Goal: Check status: Check status

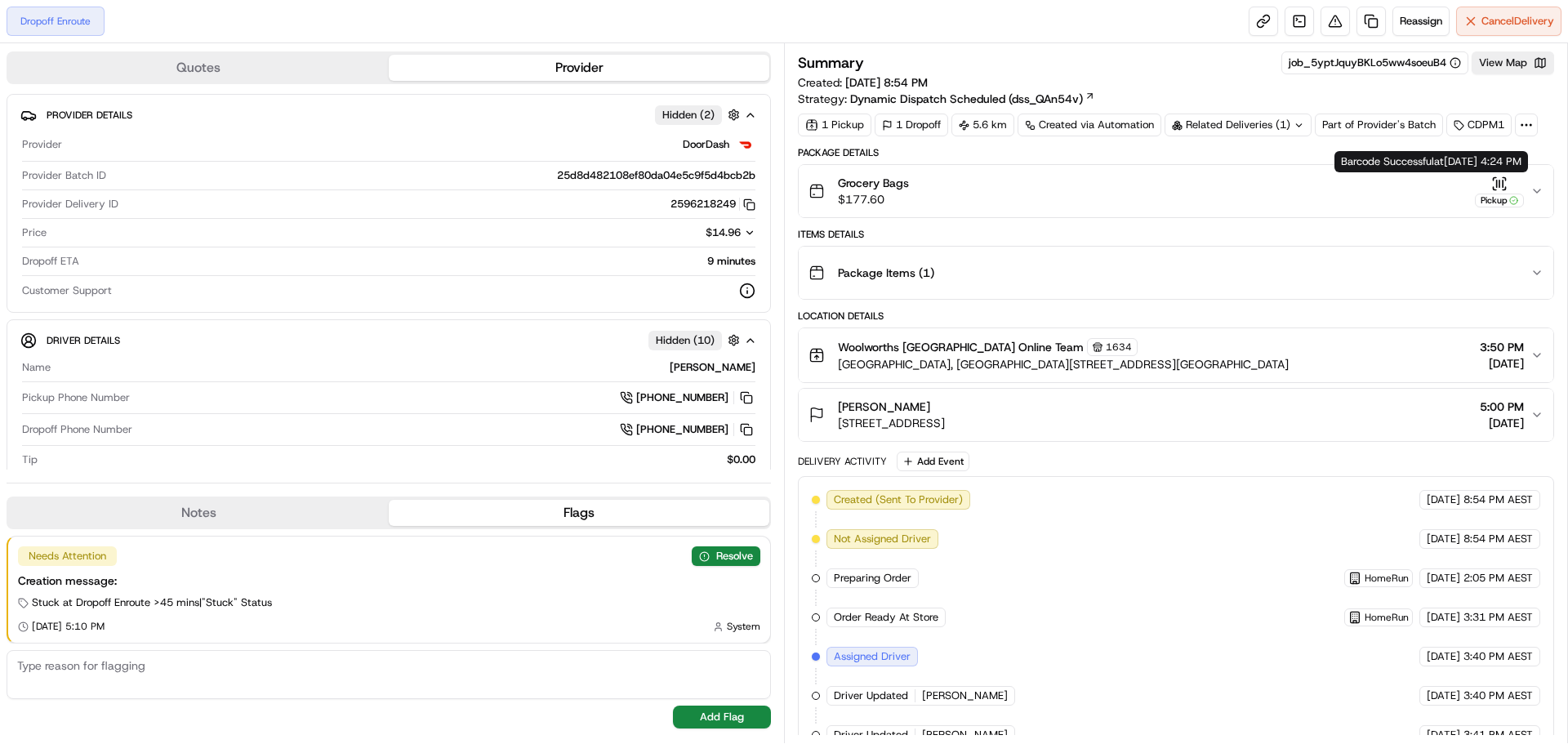
click at [1537, 191] on icon "button" at bounding box center [1536, 191] width 13 height 13
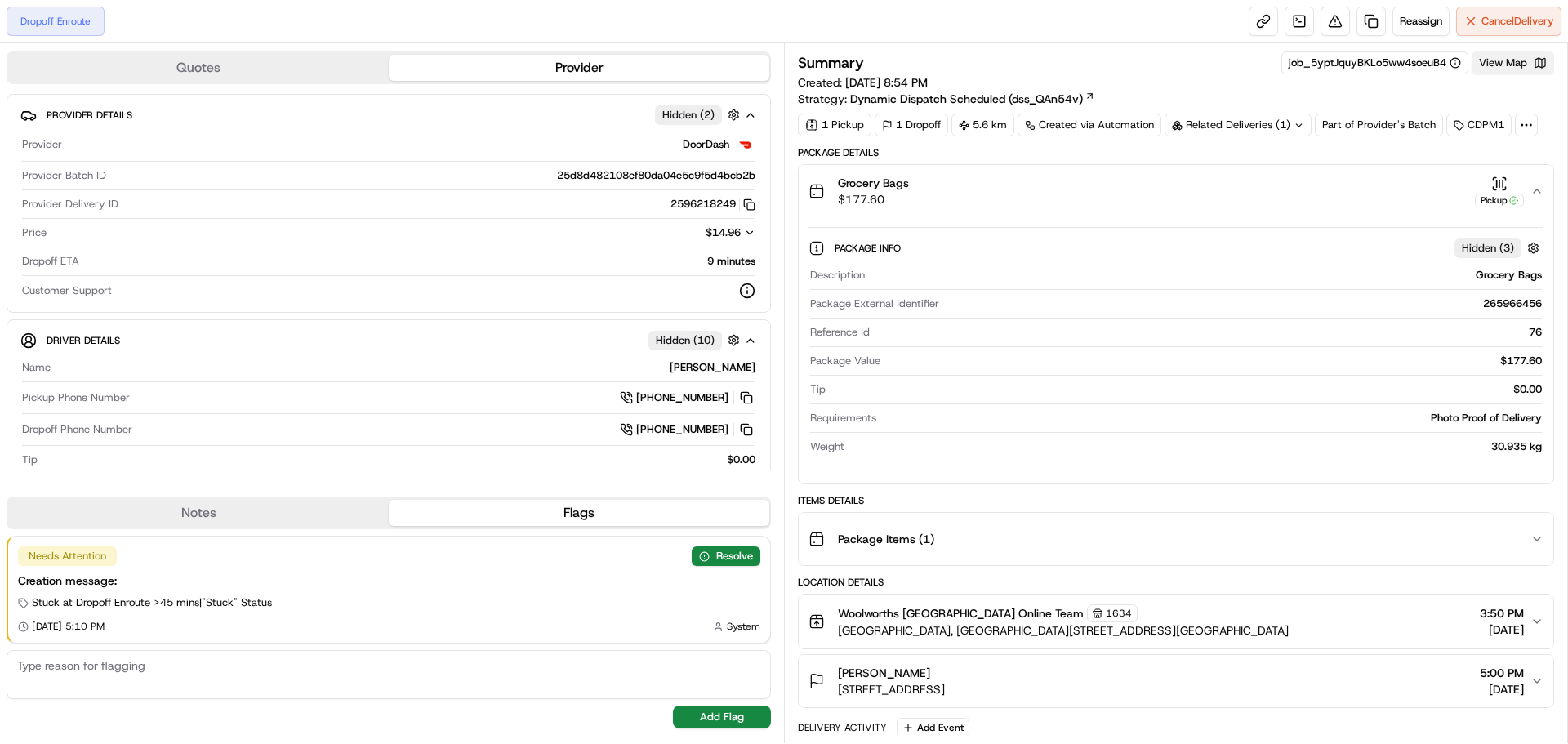
click at [1522, 64] on button "View Map" at bounding box center [1512, 62] width 82 height 23
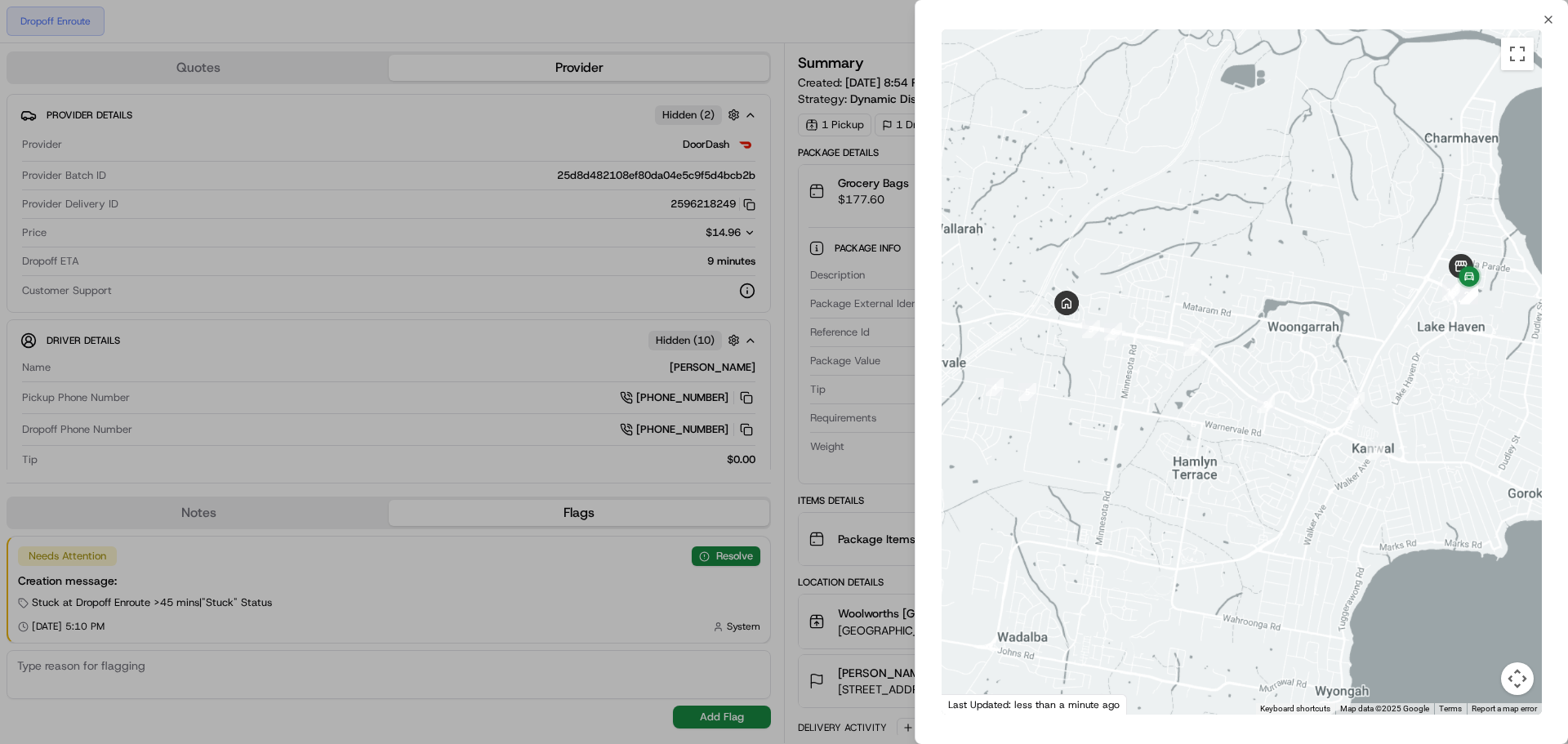
drag, startPoint x: 1246, startPoint y: 324, endPoint x: 1319, endPoint y: 314, distance: 73.7
click at [1319, 314] on div at bounding box center [1241, 372] width 600 height 685
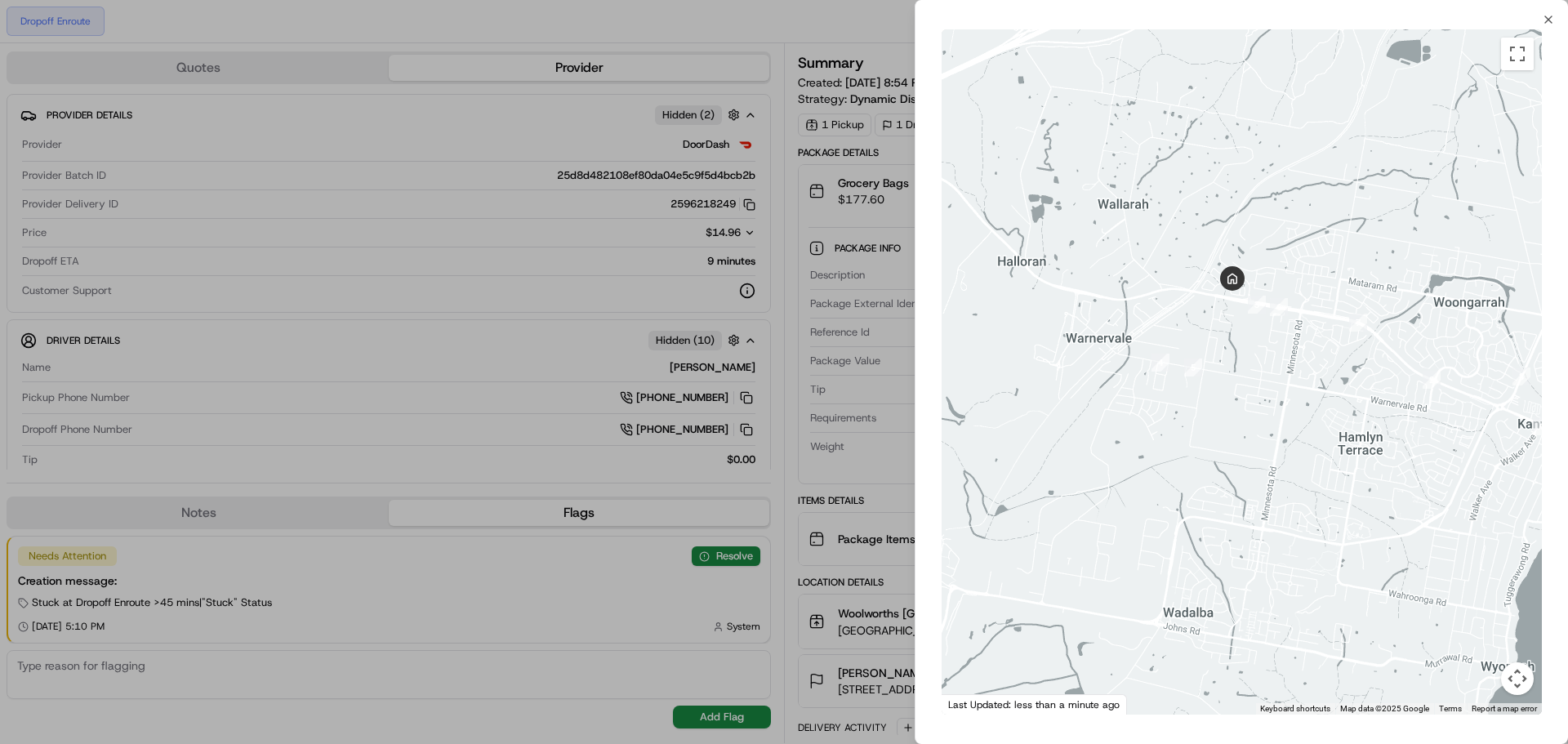
click at [597, 404] on div at bounding box center [784, 372] width 1568 height 744
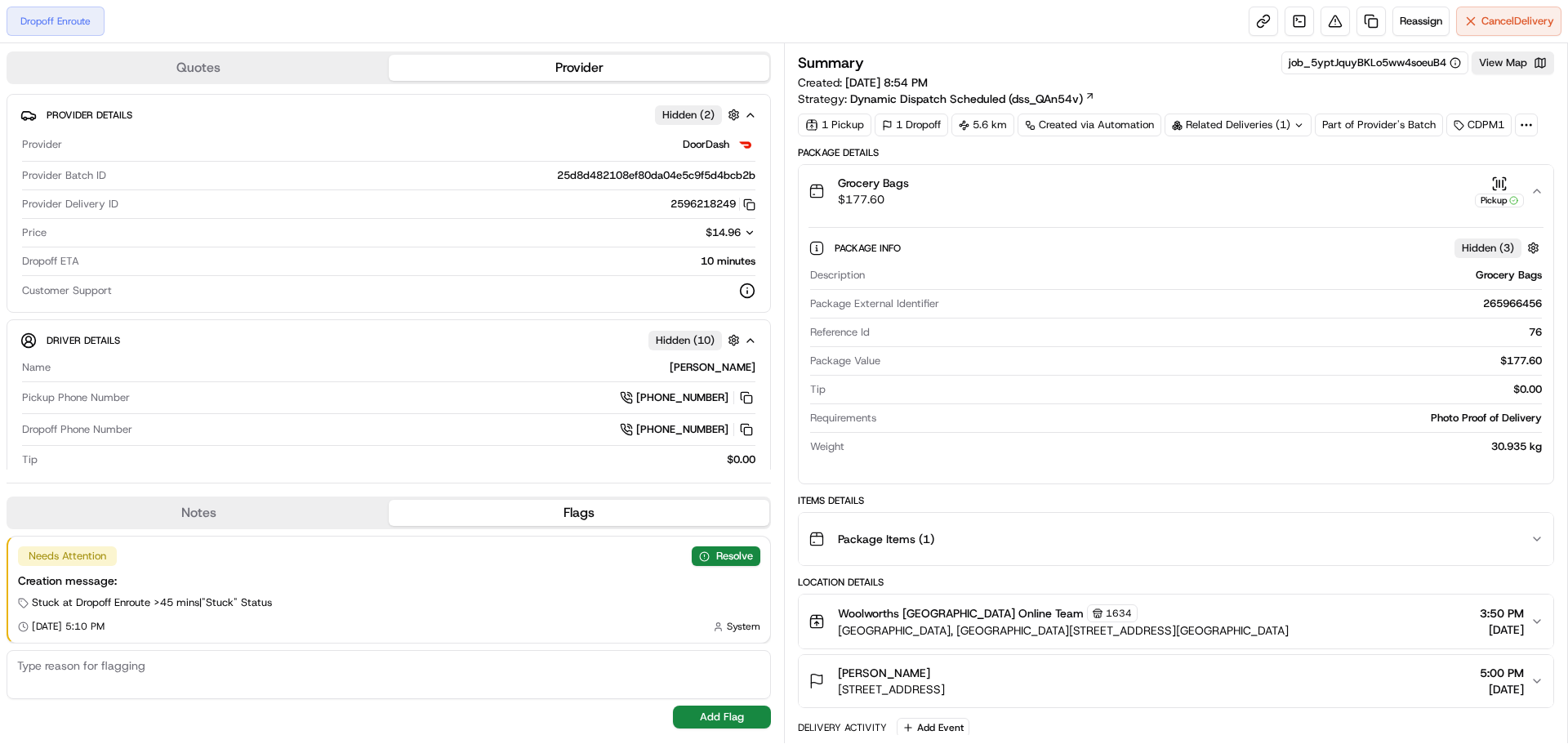
click at [1256, 122] on div "Related Deliveries (1)" at bounding box center [1238, 125] width 147 height 23
click at [1280, 187] on span "266047129" at bounding box center [1266, 190] width 59 height 15
